Goal: Task Accomplishment & Management: Manage account settings

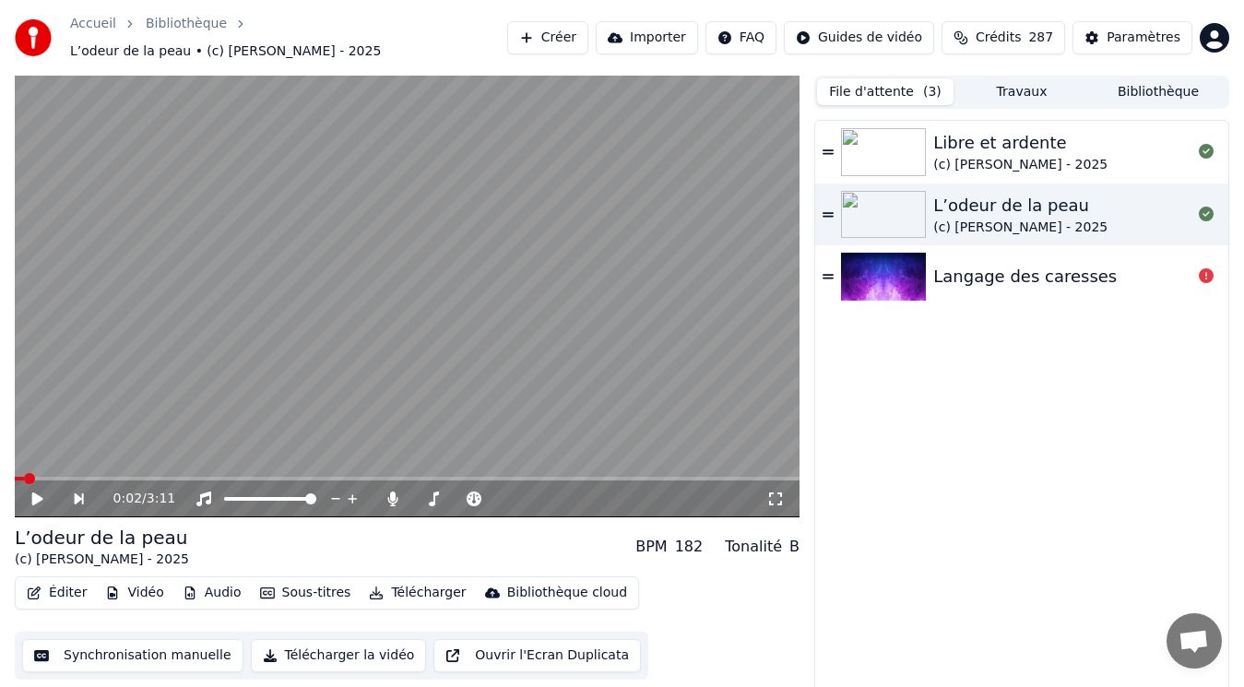
click at [869, 78] on button "File d'attente ( 3 )" at bounding box center [885, 91] width 136 height 27
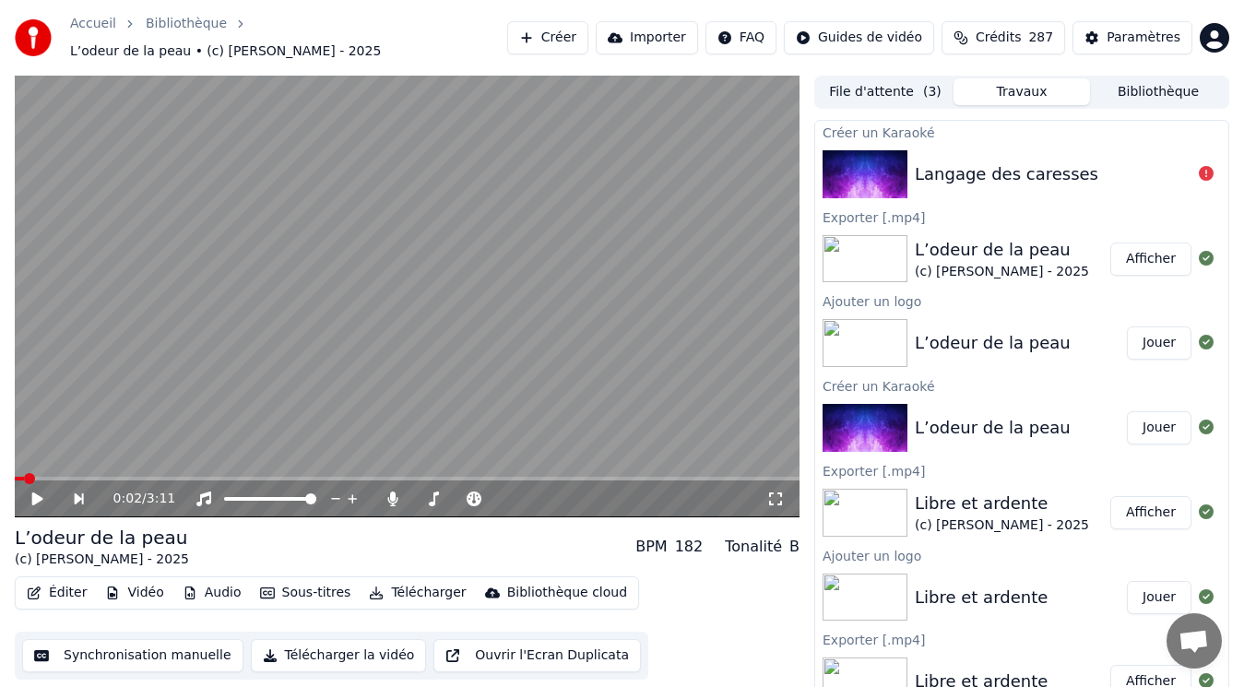
click at [1061, 82] on button "Travaux" at bounding box center [1021, 91] width 136 height 27
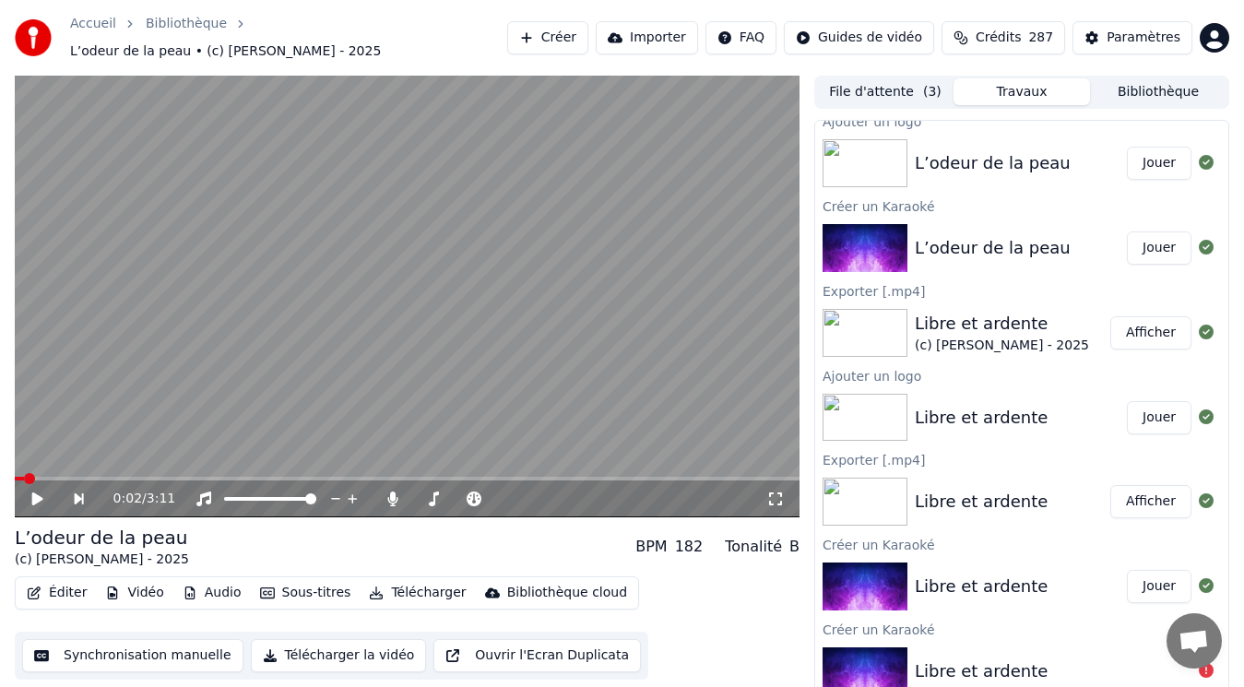
scroll to position [7, 0]
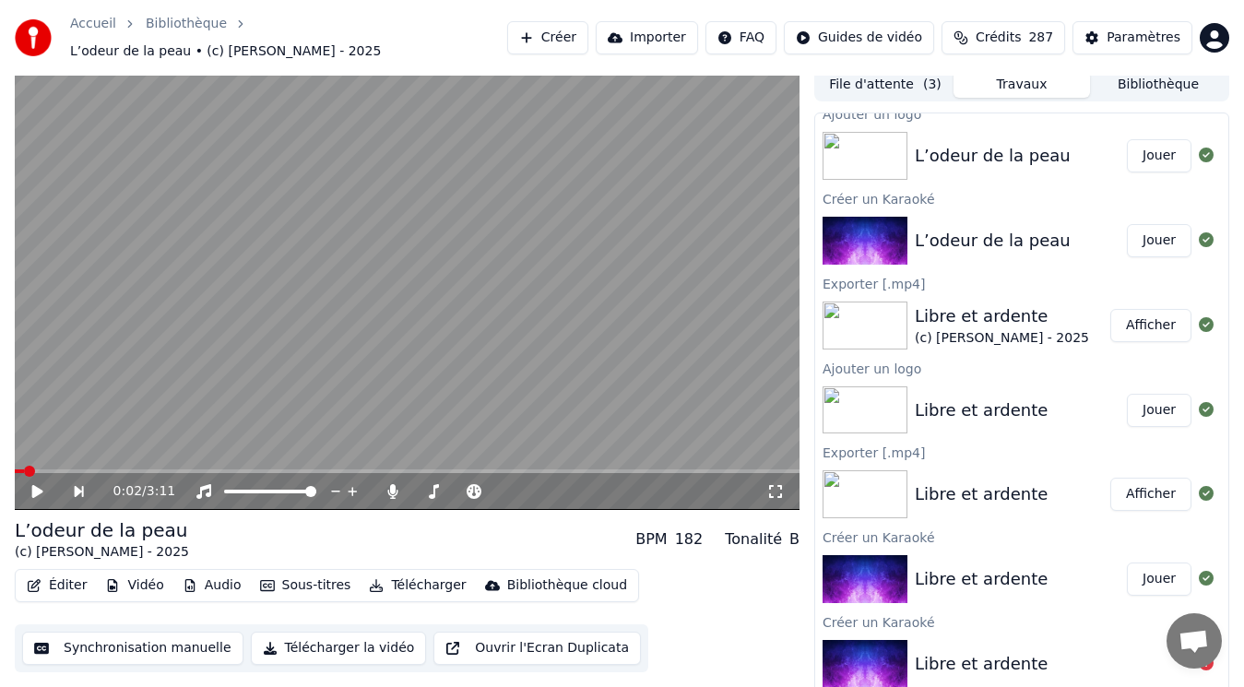
click at [460, 282] on video at bounding box center [407, 289] width 785 height 442
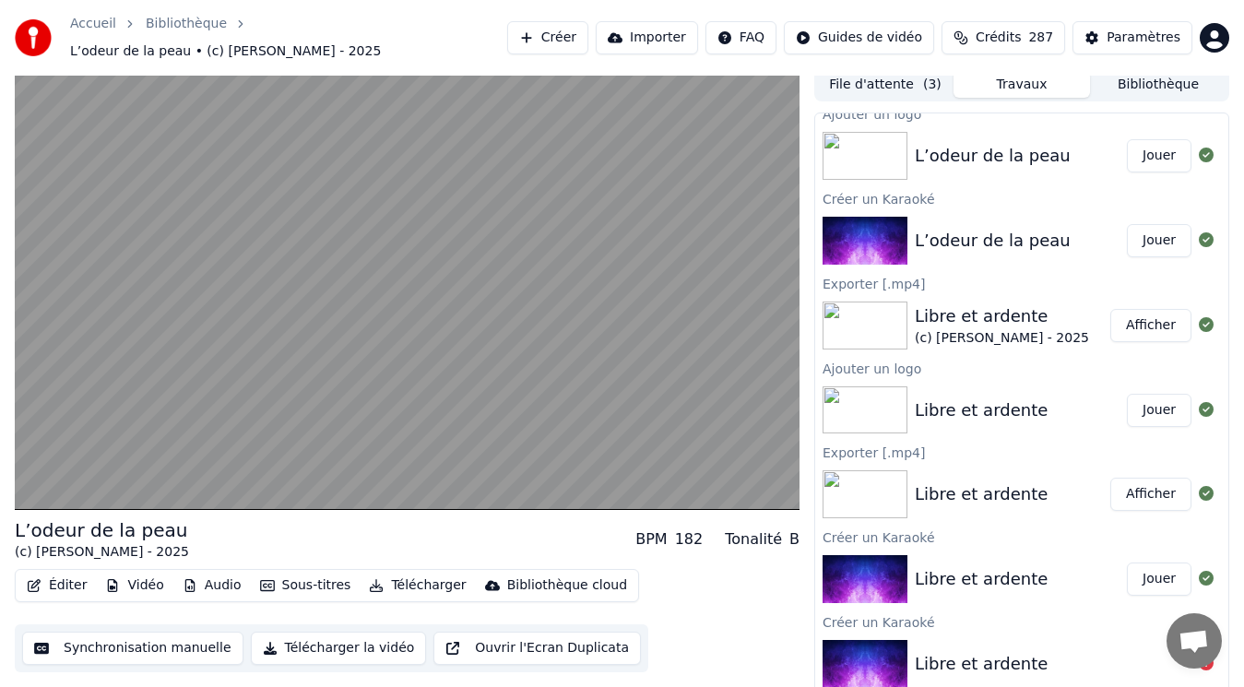
click at [1011, 76] on button "Travaux" at bounding box center [1021, 84] width 136 height 27
click at [1013, 71] on button "Travaux" at bounding box center [1021, 84] width 136 height 27
click at [897, 65] on div "Accueil Bibliothèque L’odeur de la peau • (c) [PERSON_NAME] - 2025 Créer Import…" at bounding box center [622, 38] width 1244 height 76
click at [1141, 76] on button "Bibliothèque" at bounding box center [1158, 84] width 136 height 27
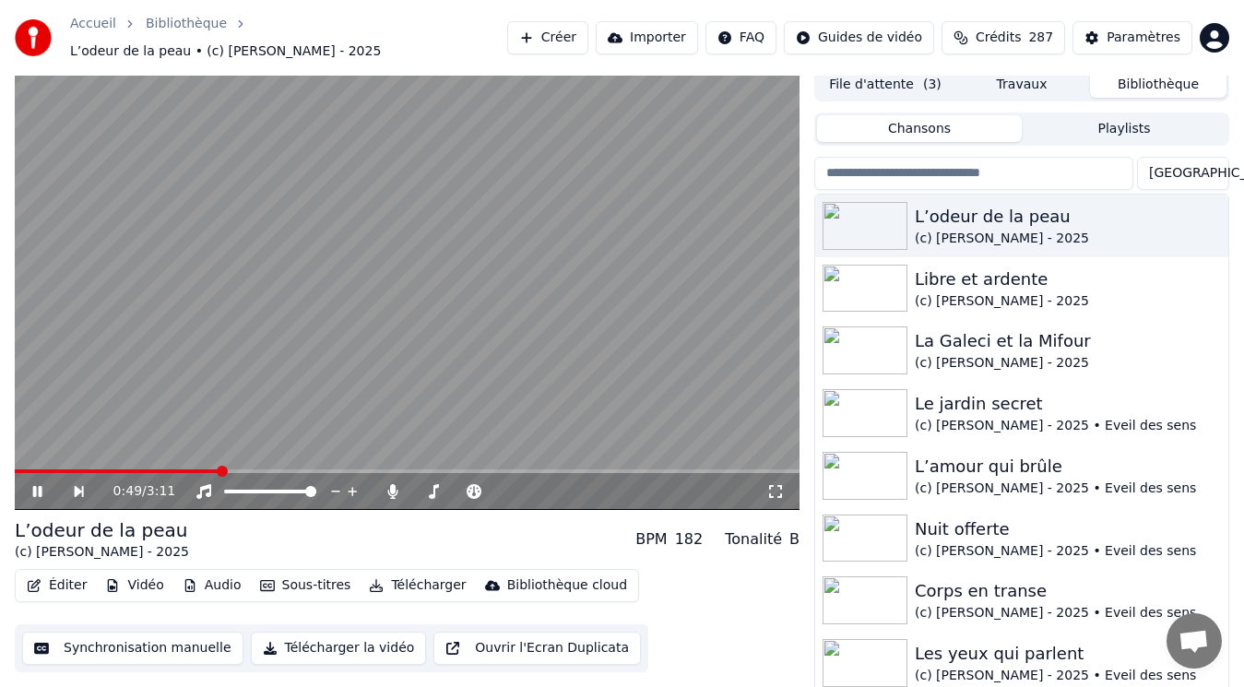
click at [891, 72] on button "File d'attente ( 3 )" at bounding box center [885, 84] width 136 height 27
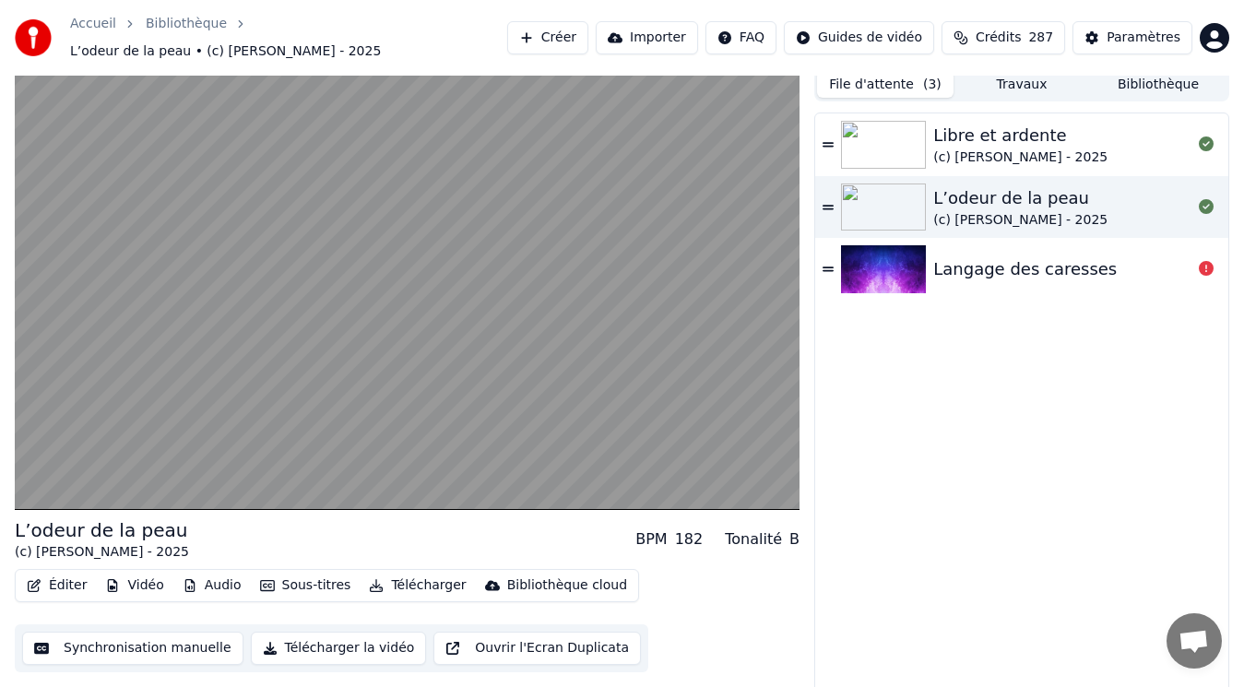
click at [825, 203] on icon at bounding box center [827, 207] width 11 height 13
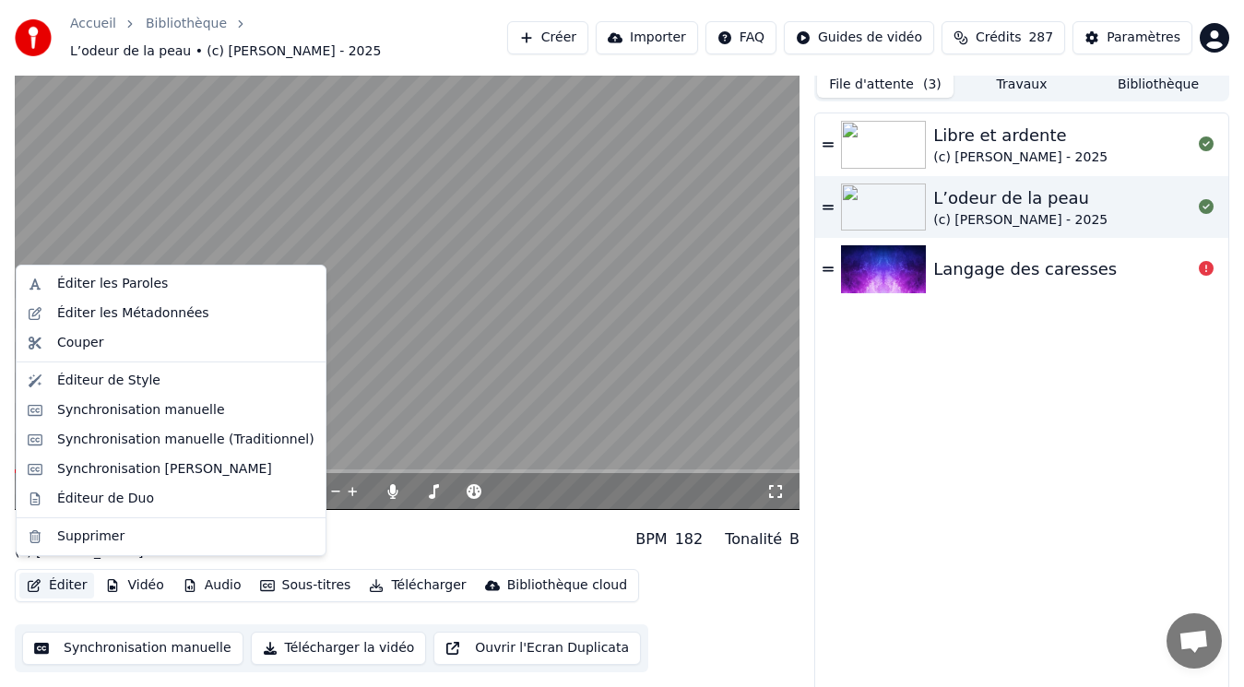
click at [59, 573] on button "Éditer" at bounding box center [56, 586] width 75 height 26
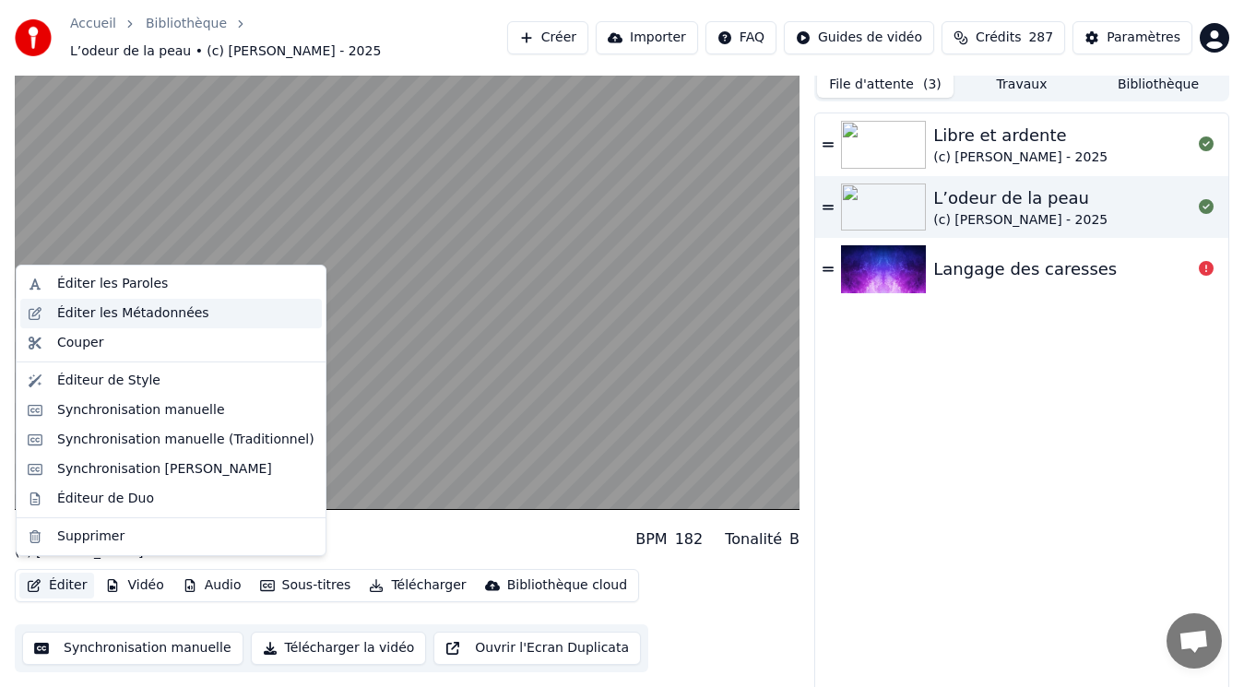
click at [135, 307] on div "Éditer les Métadonnées" at bounding box center [133, 313] width 152 height 18
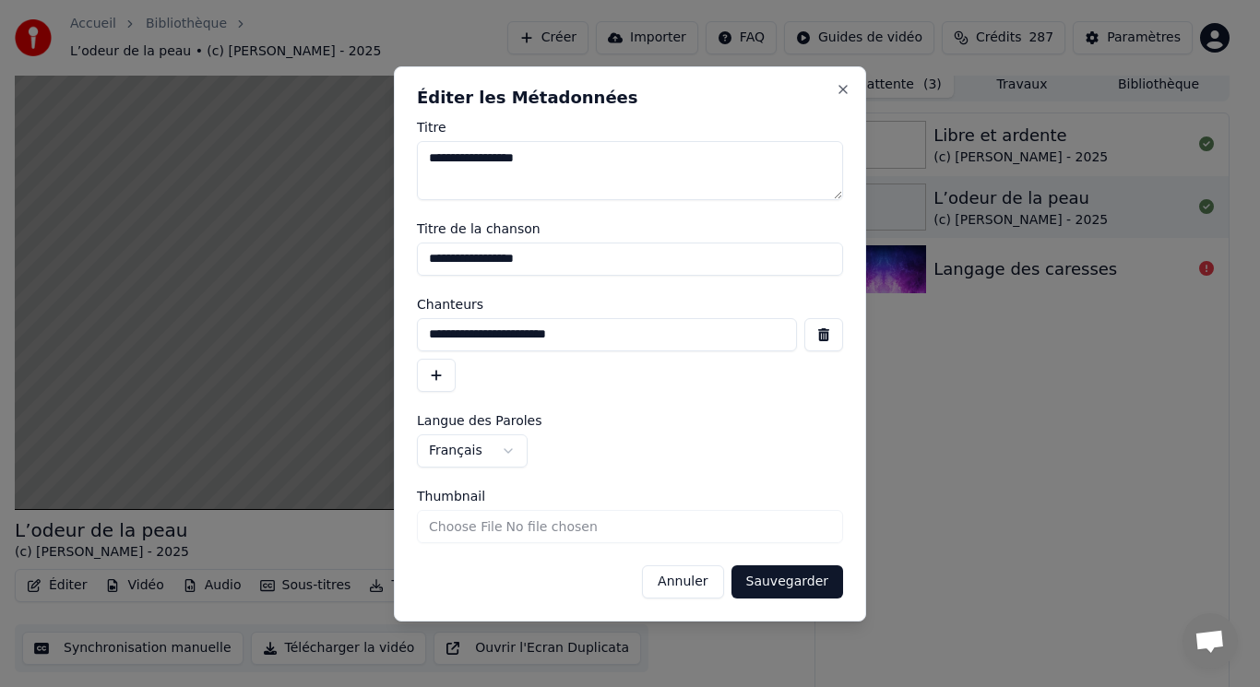
click at [450, 522] on input "Thumbnail" at bounding box center [630, 526] width 426 height 33
type input "**********"
click at [797, 586] on button "Sauvegarder" at bounding box center [787, 581] width 112 height 33
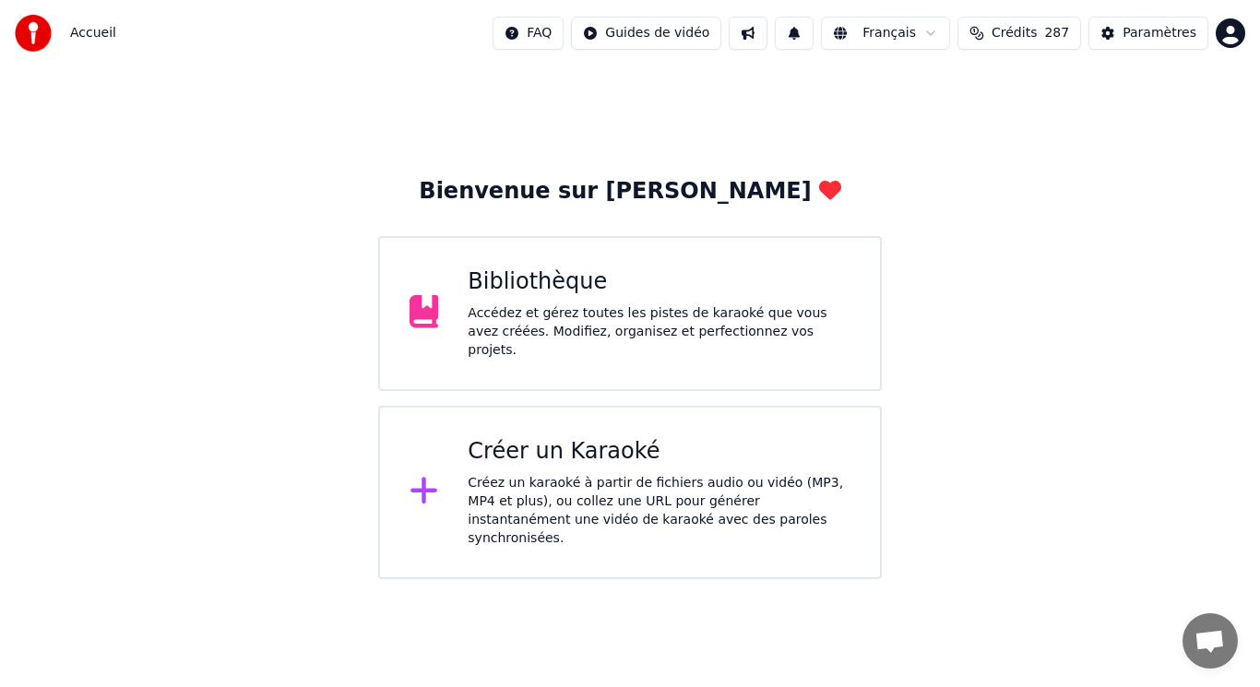
click at [621, 310] on div "Bibliothèque Accédez et gérez toutes les pistes de karaoké que vous avez créées…" at bounding box center [658, 313] width 383 height 92
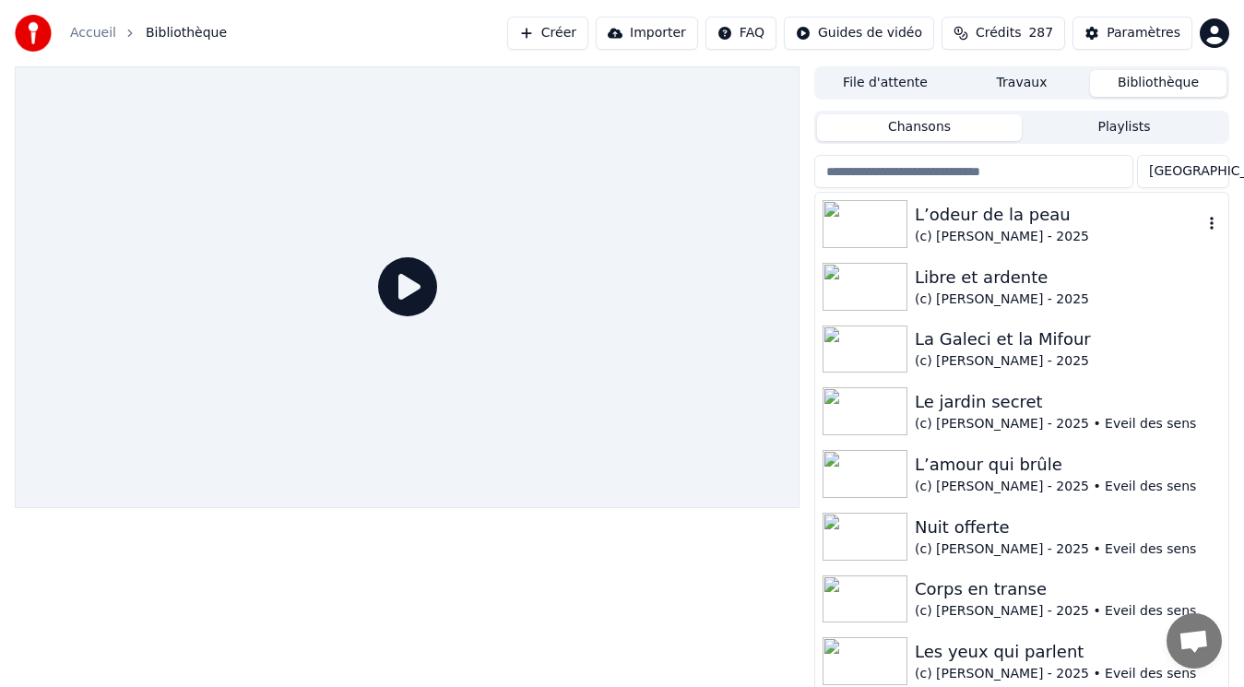
click at [1006, 223] on div "L’odeur de la peau" at bounding box center [1059, 215] width 288 height 26
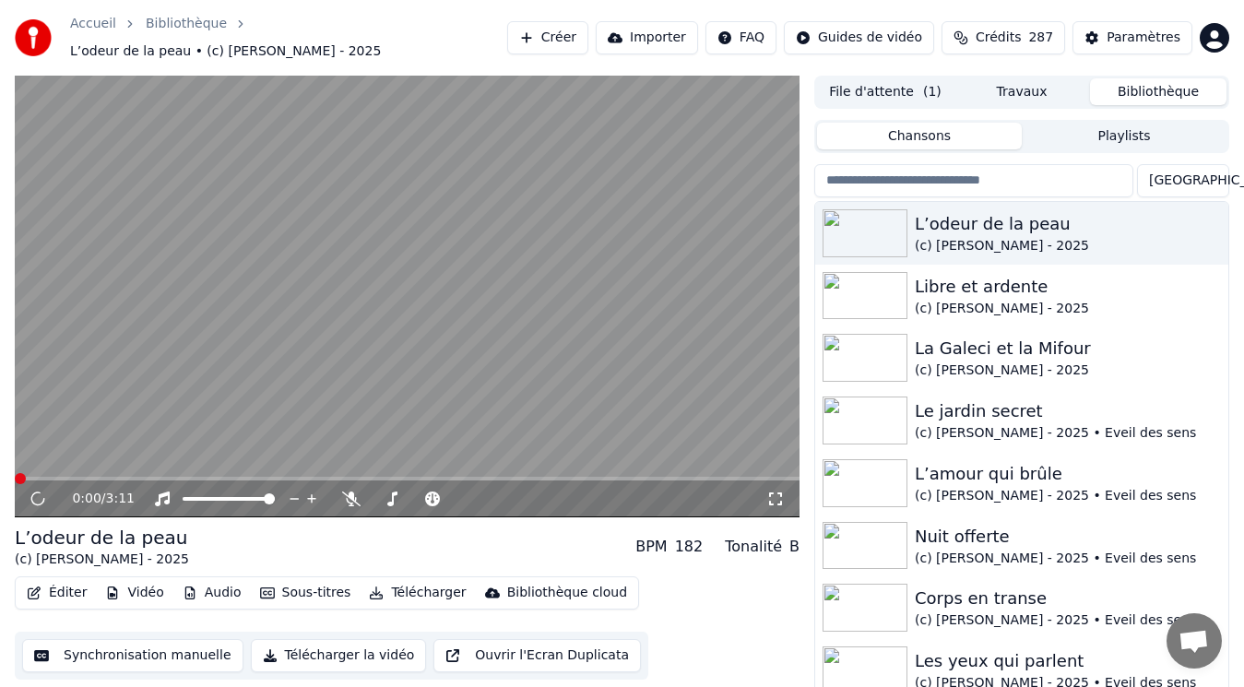
click at [60, 586] on button "Éditer" at bounding box center [56, 593] width 75 height 26
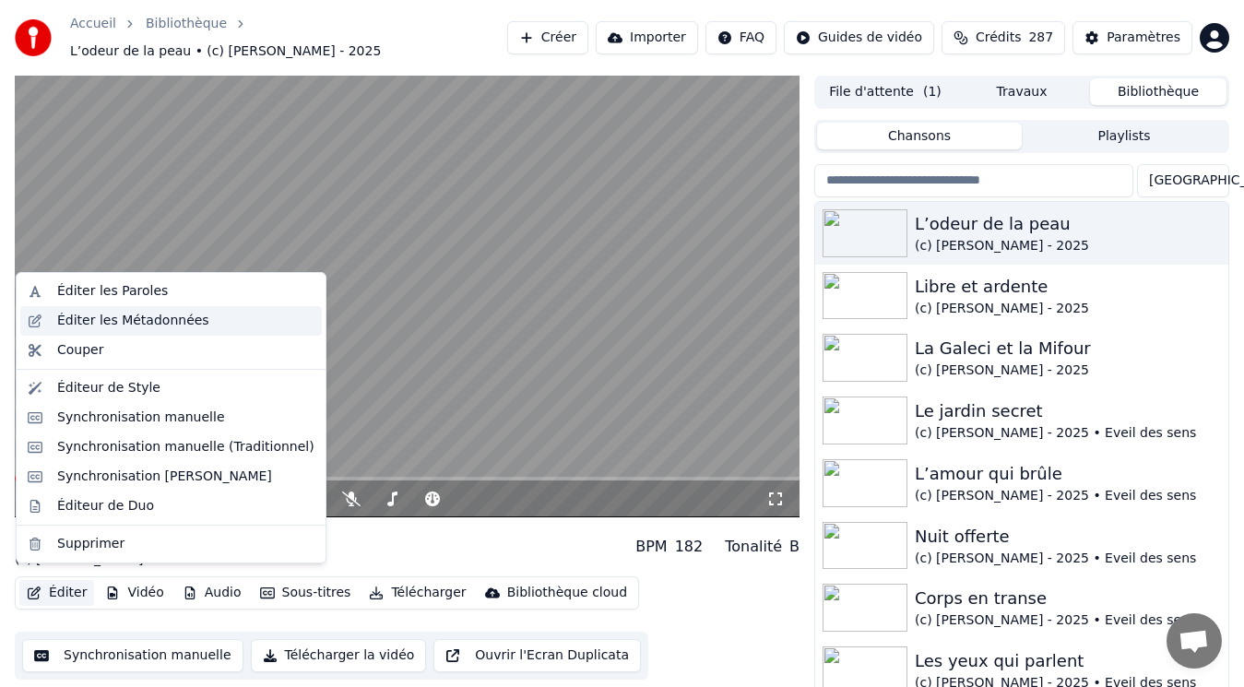
click at [144, 321] on div "Éditer les Métadonnées" at bounding box center [133, 321] width 152 height 18
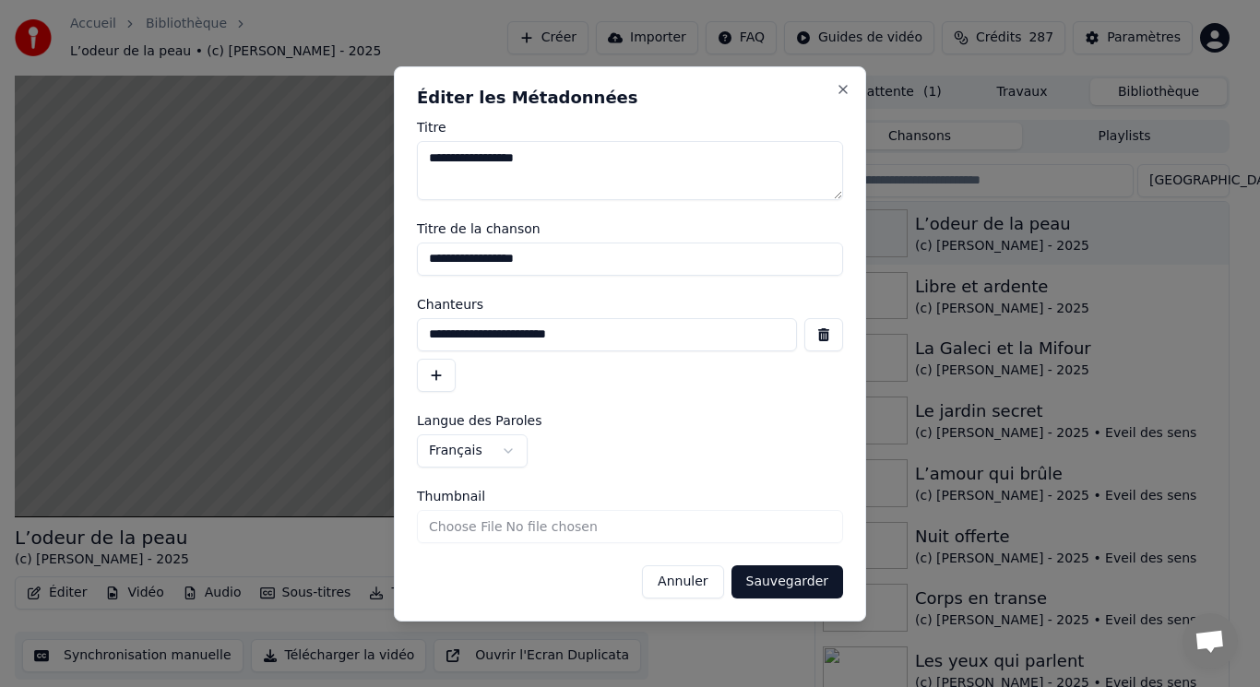
click at [468, 525] on input "Thumbnail" at bounding box center [630, 526] width 426 height 33
type input "**********"
click at [791, 587] on button "Sauvegarder" at bounding box center [787, 581] width 112 height 33
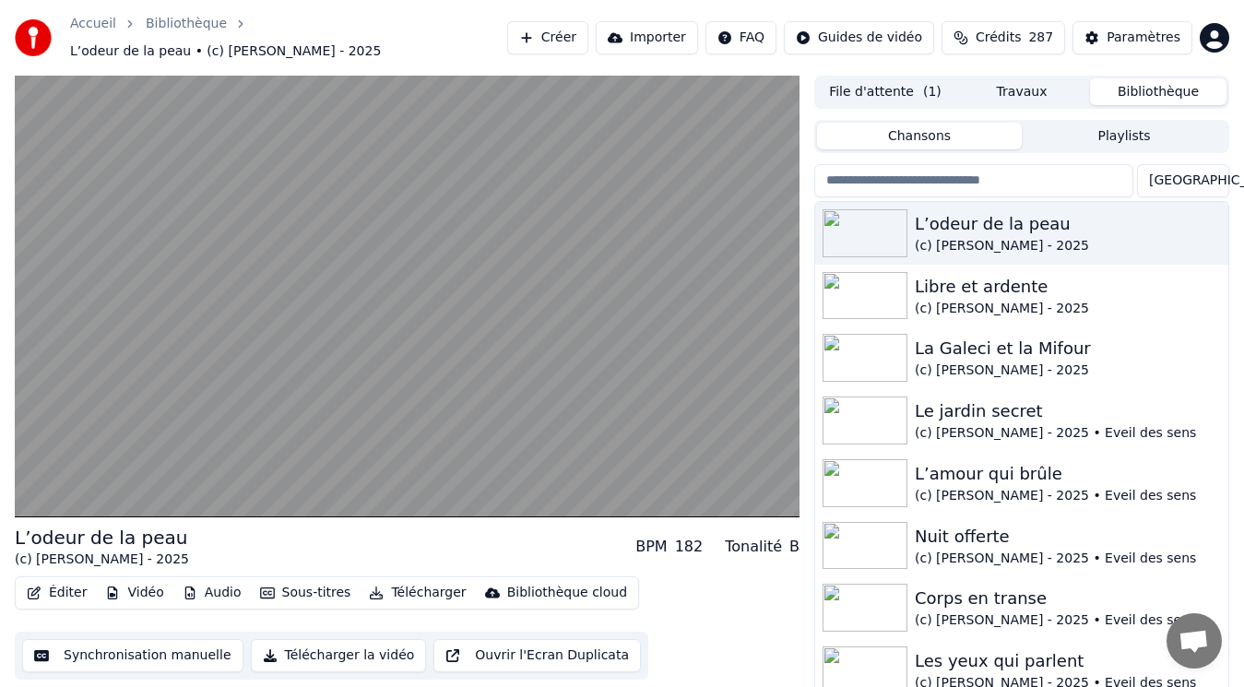
click at [907, 88] on button "File d'attente ( 1 )" at bounding box center [885, 91] width 136 height 27
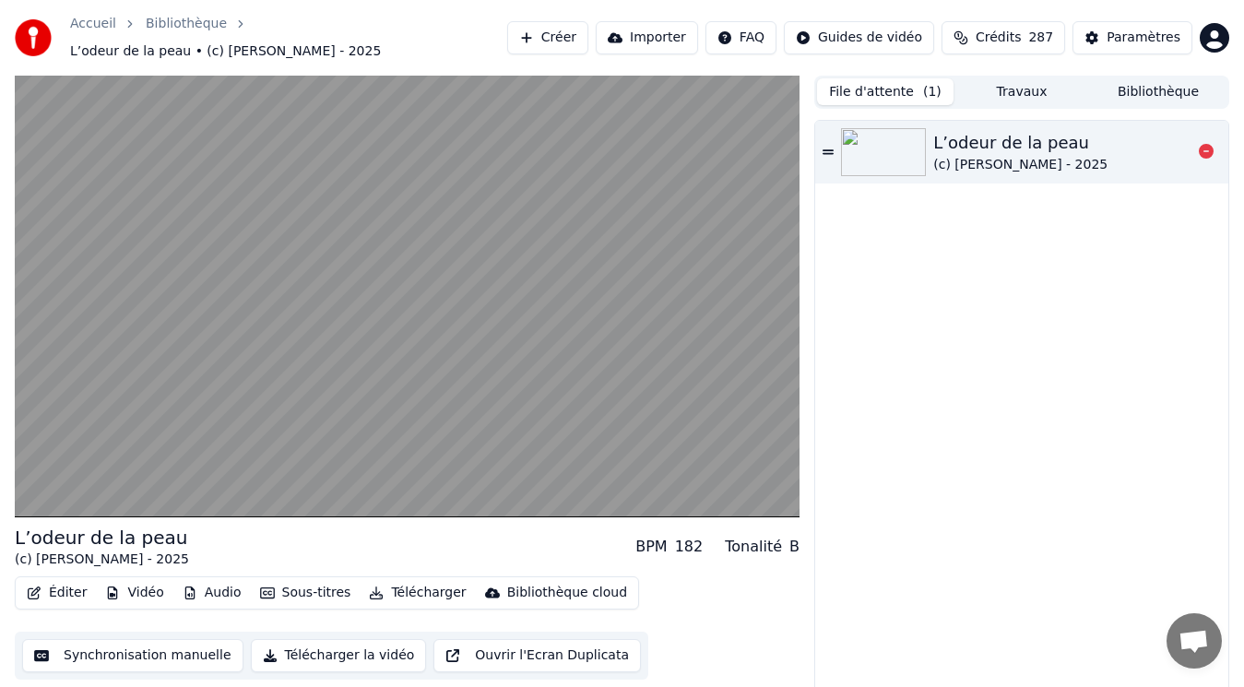
click at [827, 149] on icon at bounding box center [827, 151] width 11 height 5
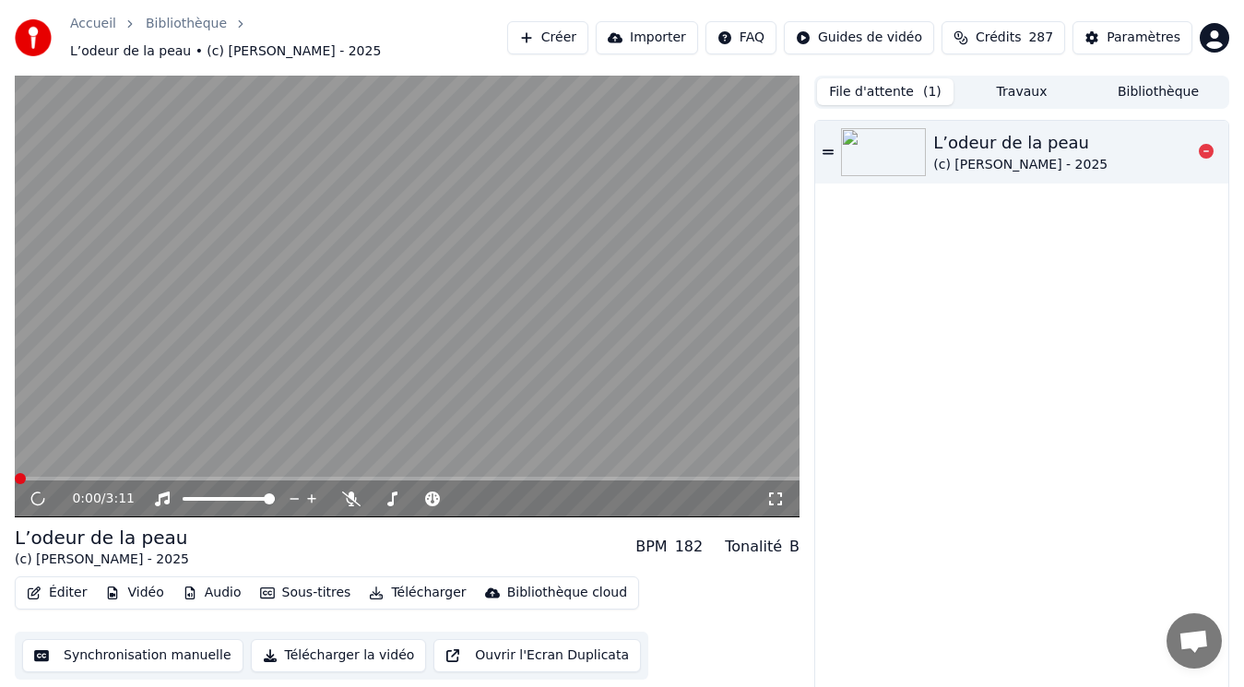
click at [827, 149] on icon at bounding box center [827, 151] width 11 height 5
click at [539, 292] on video at bounding box center [407, 297] width 785 height 442
